Goal: Consume media (video, audio)

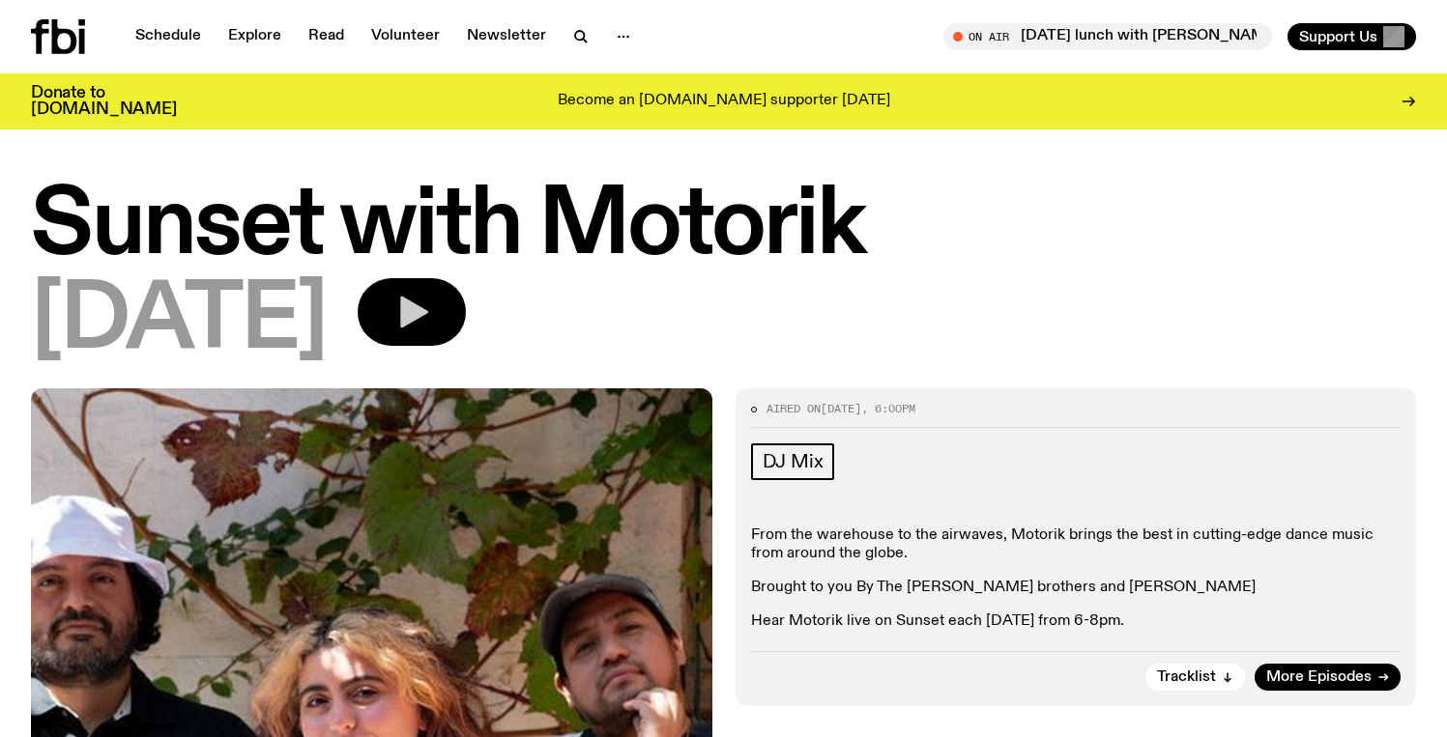
click at [431, 307] on icon "button" at bounding box center [411, 312] width 39 height 39
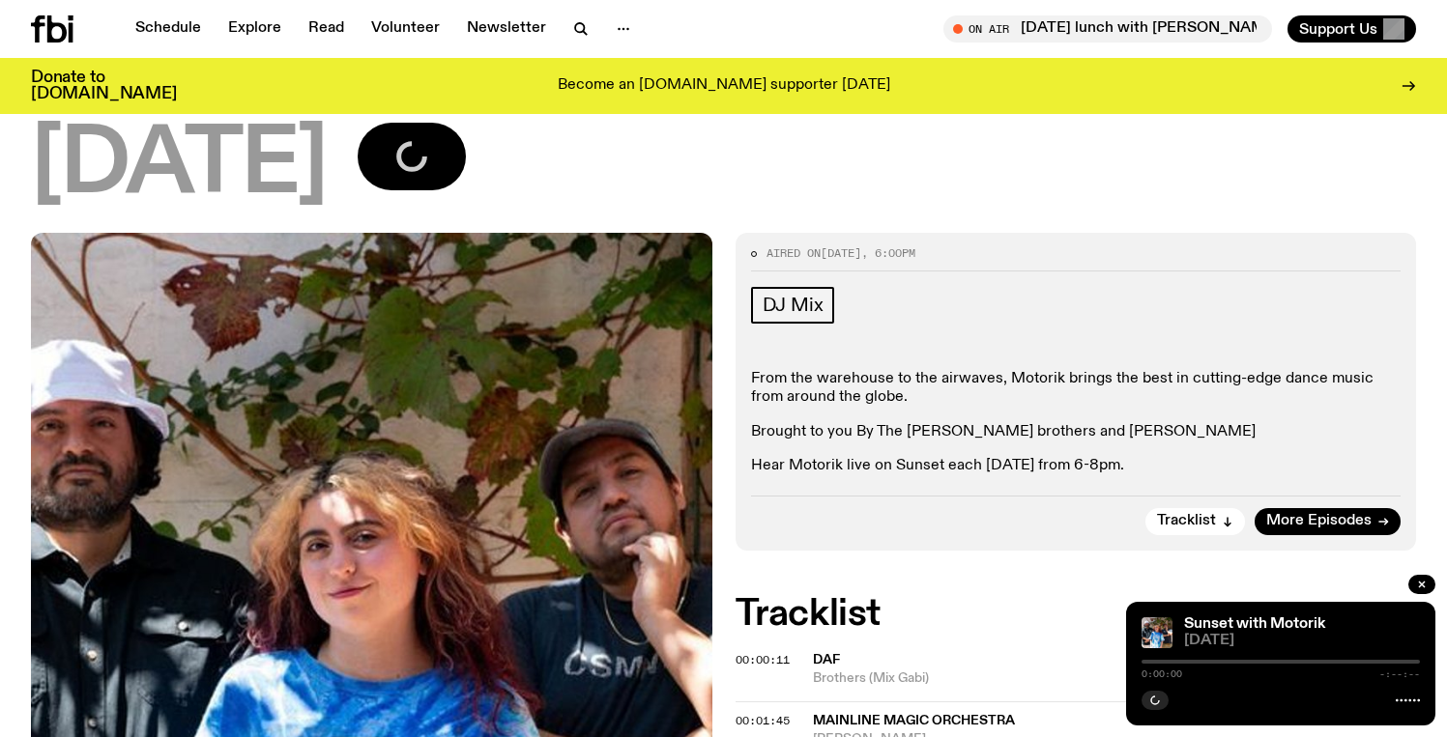
scroll to position [156, 0]
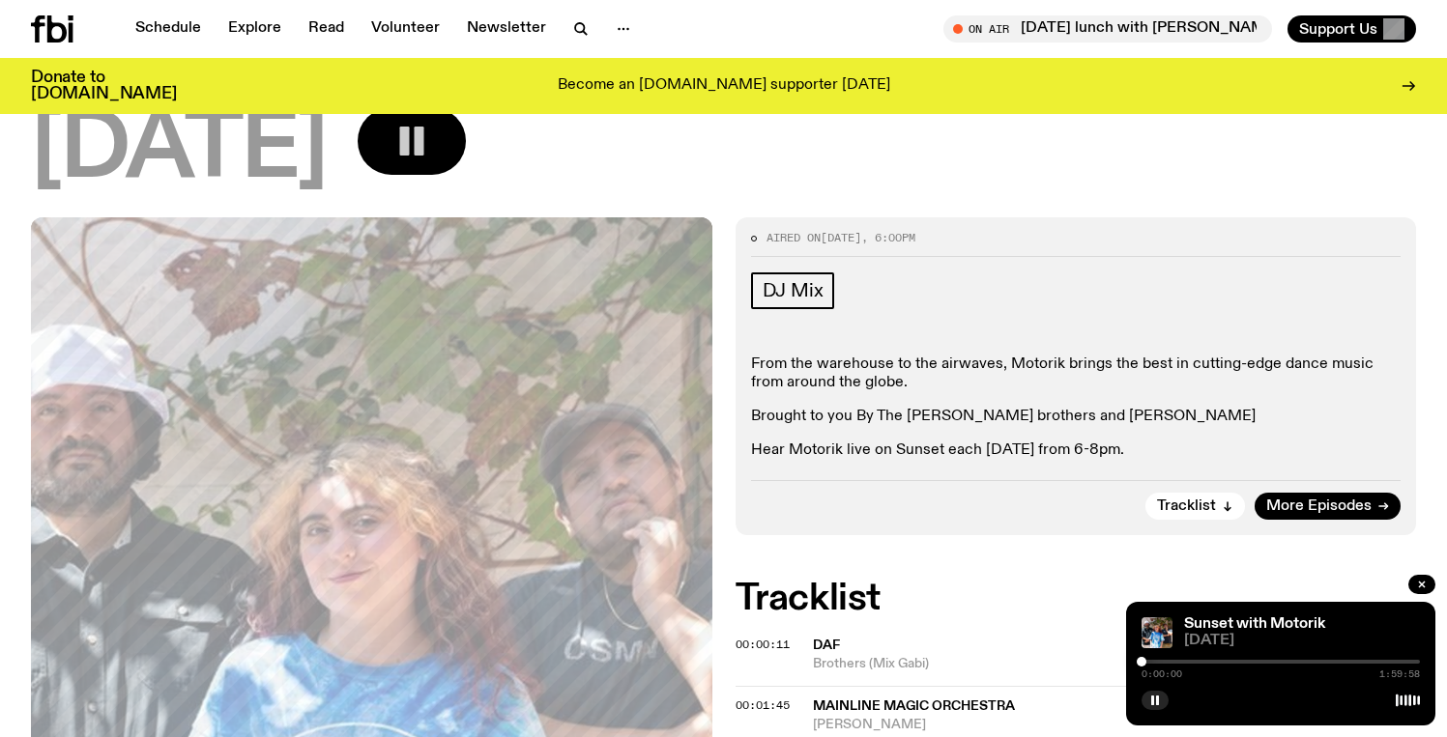
click at [1146, 661] on div at bounding box center [1280, 662] width 278 height 4
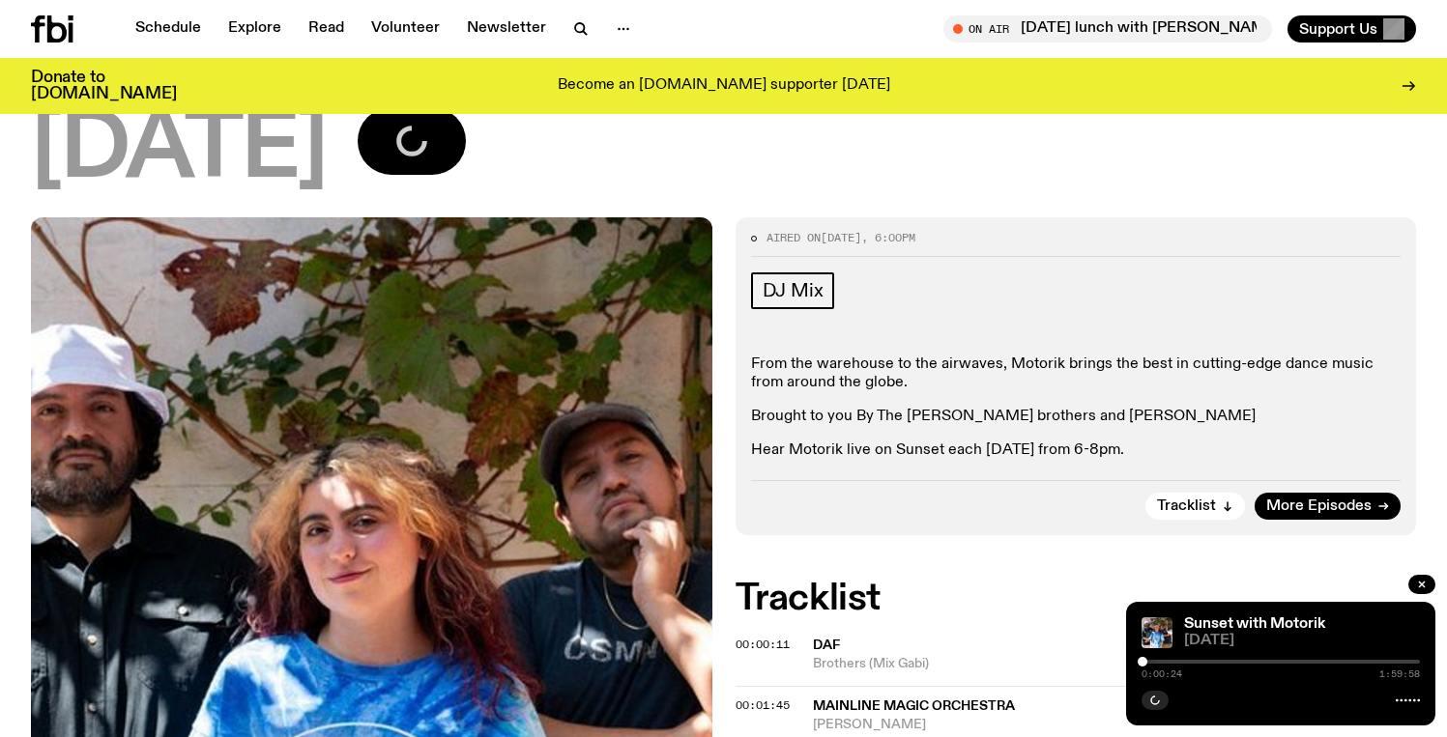
click at [1142, 659] on div at bounding box center [1142, 662] width 10 height 10
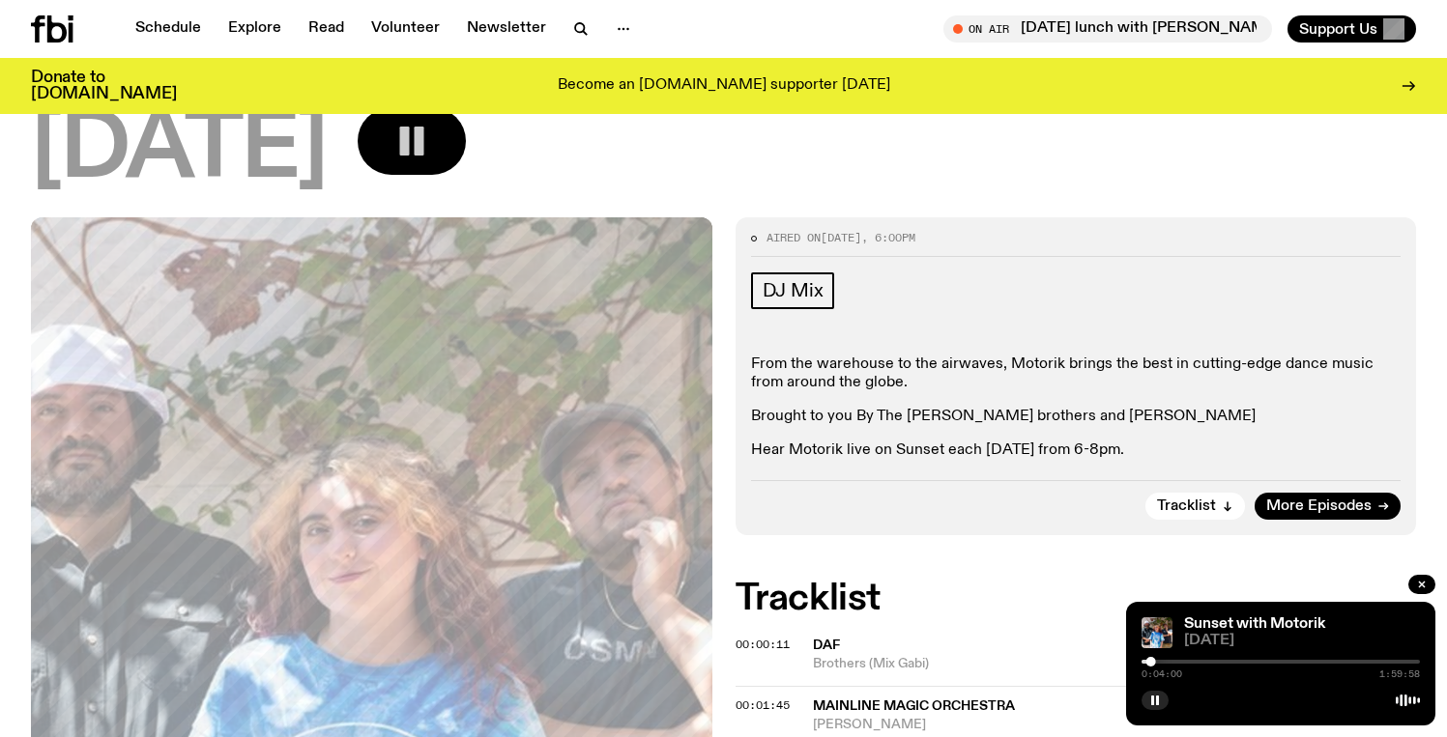
click at [1173, 699] on div at bounding box center [1280, 698] width 278 height 23
click at [1162, 703] on button "button" at bounding box center [1154, 700] width 27 height 19
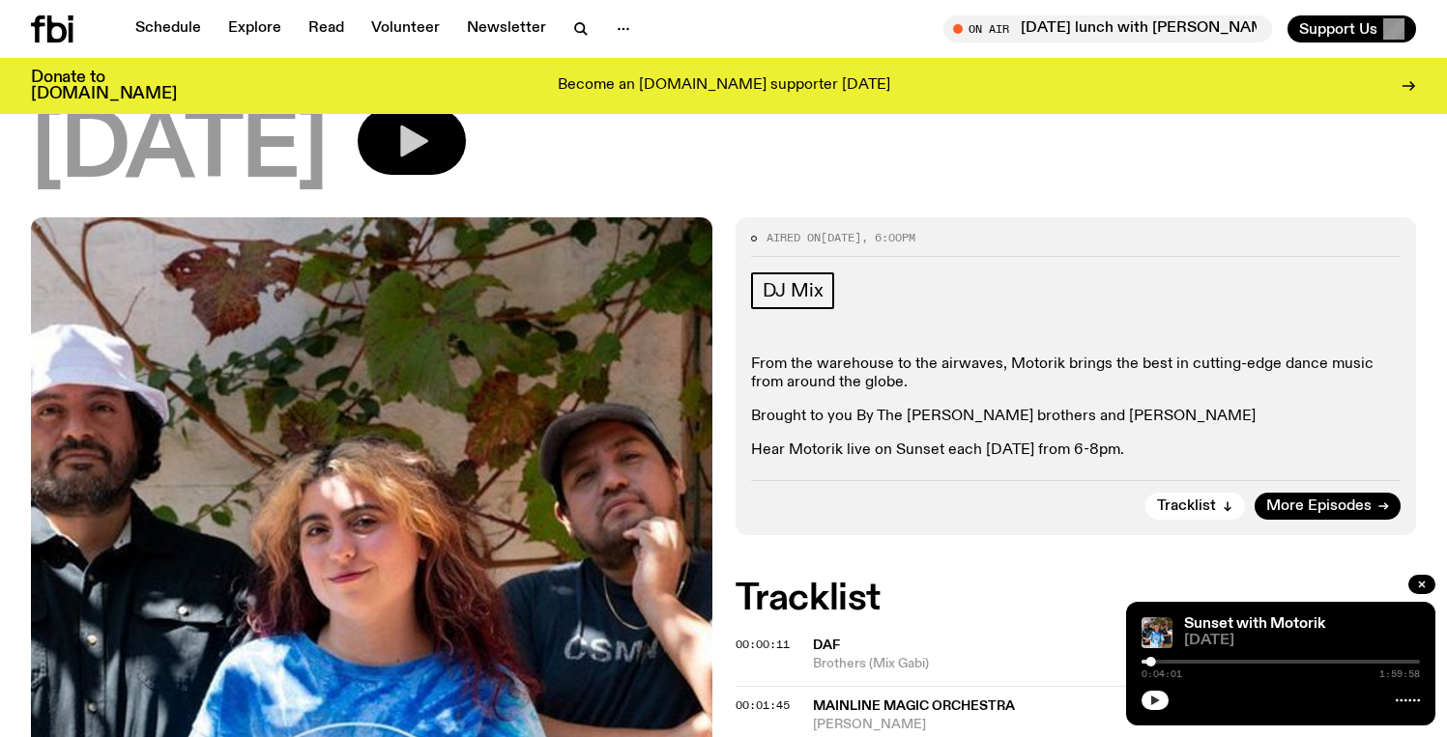
click at [1159, 704] on icon "button" at bounding box center [1155, 701] width 12 height 12
